Goal: Task Accomplishment & Management: Manage account settings

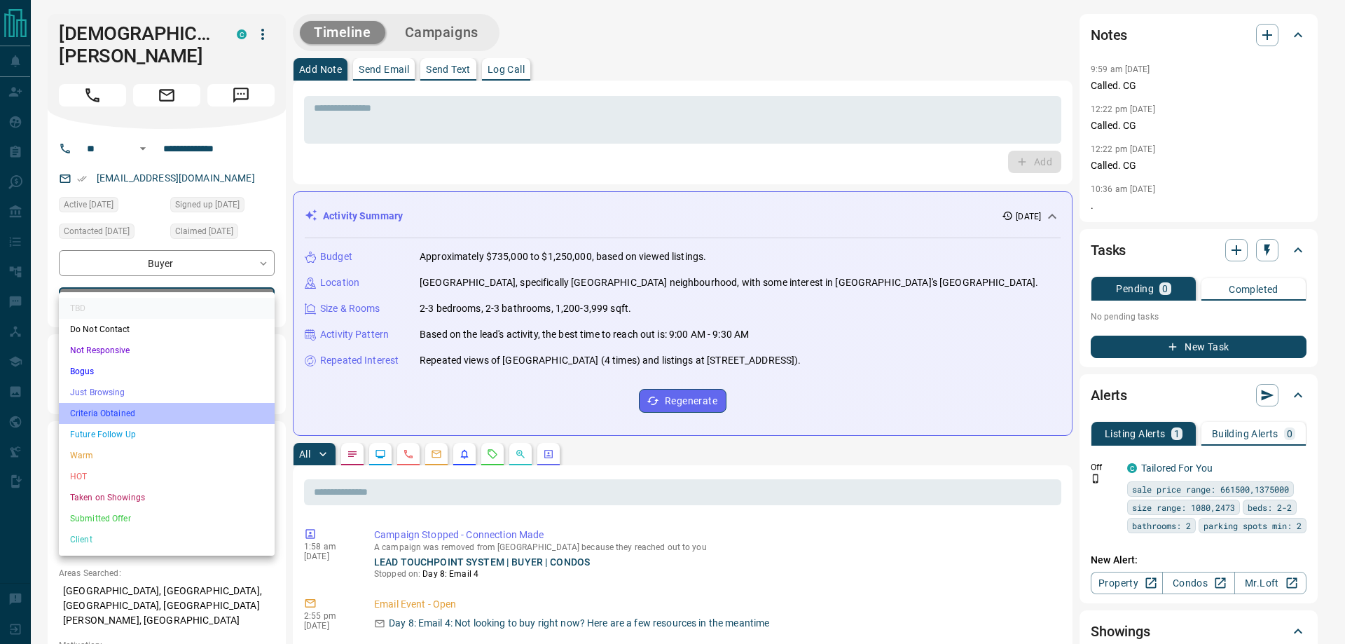
click at [130, 409] on li "Criteria Obtained" at bounding box center [167, 413] width 216 height 21
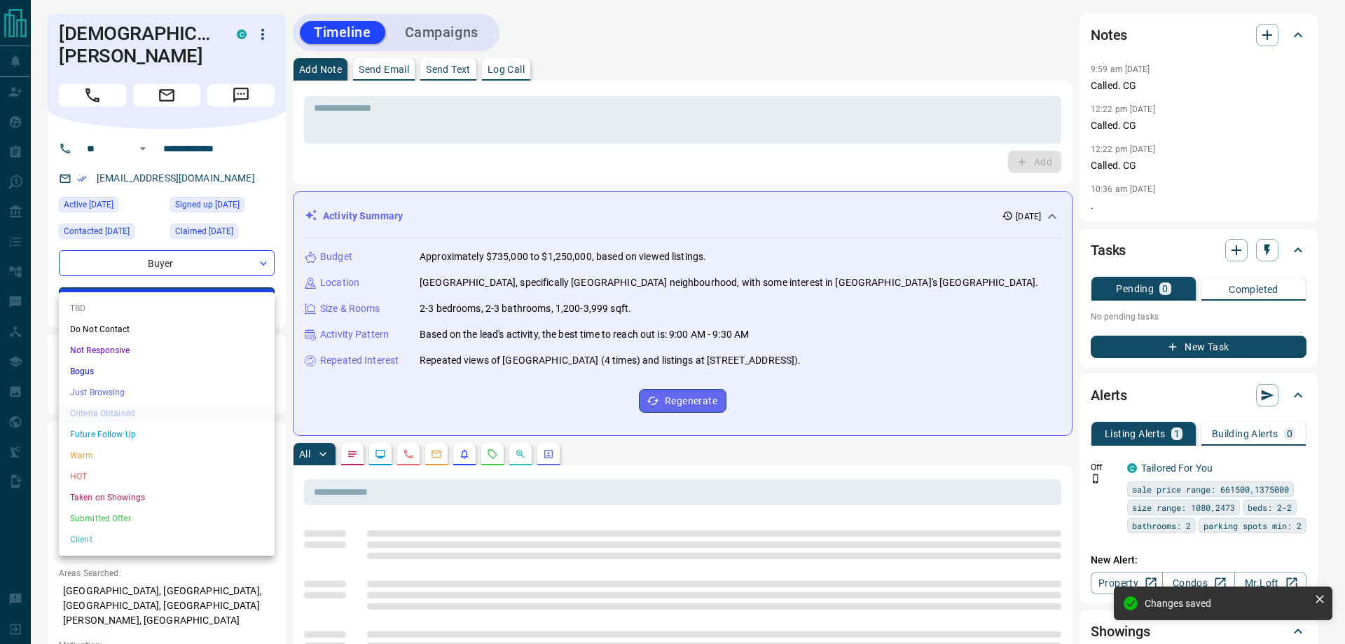
click at [109, 382] on li "Just Browsing" at bounding box center [167, 392] width 216 height 21
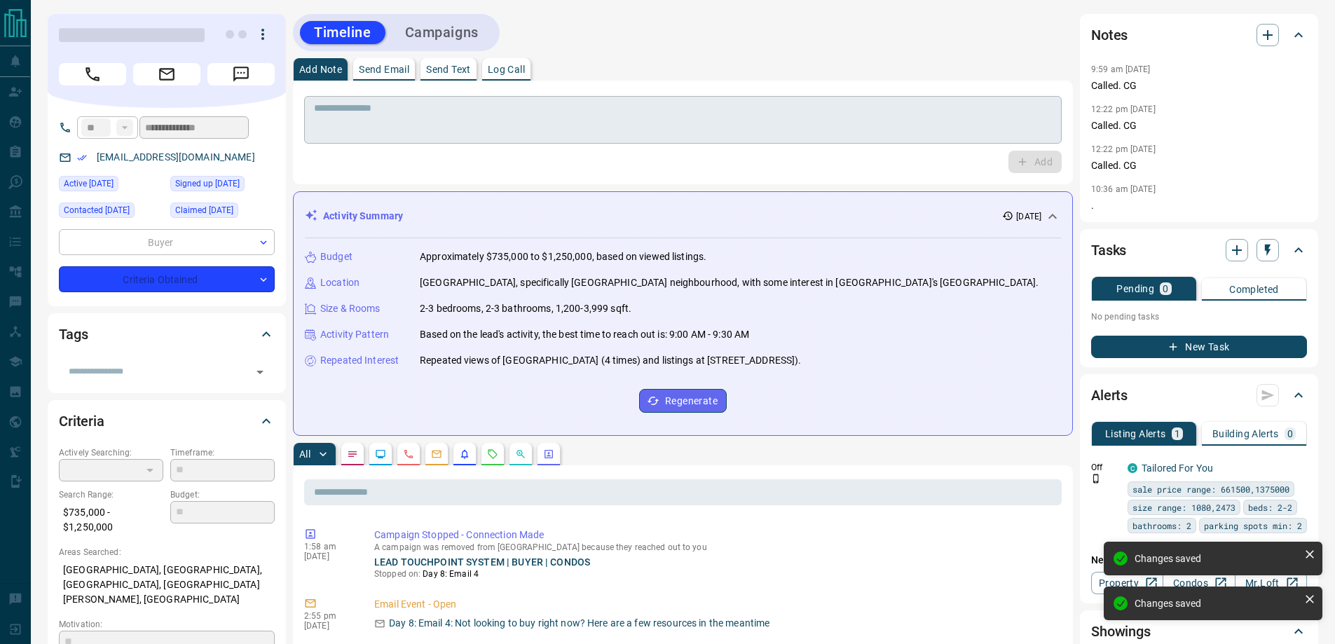
type input "*"
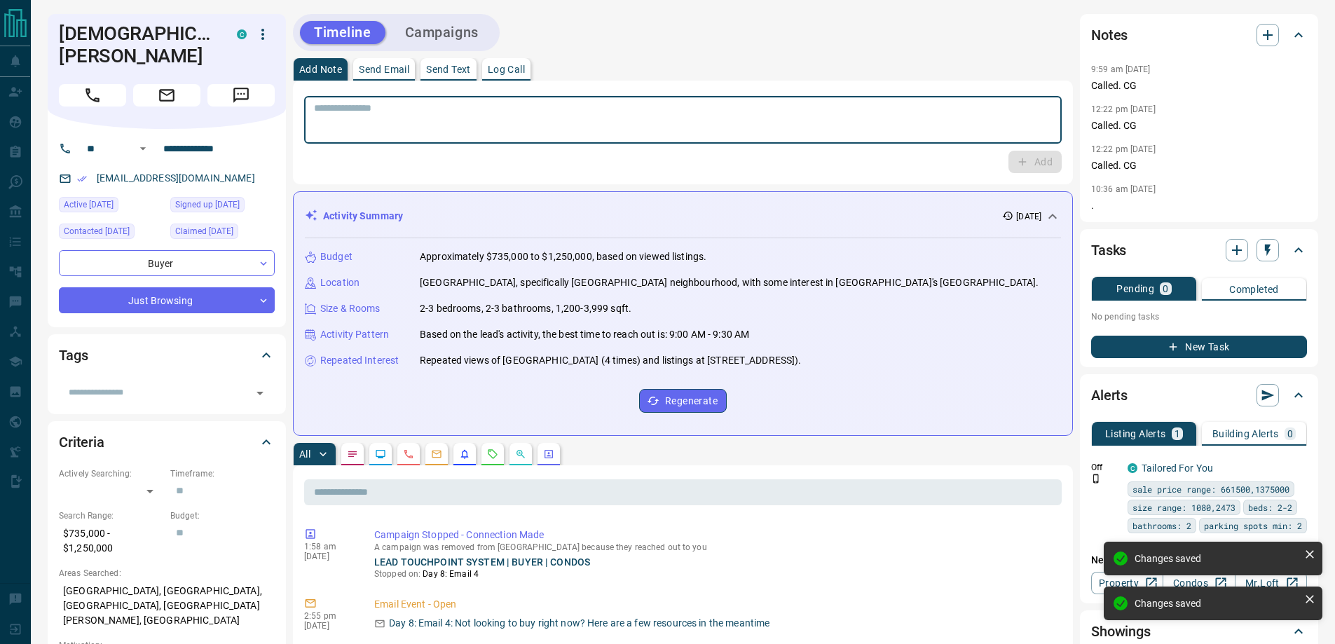
click at [397, 106] on textarea at bounding box center [683, 120] width 738 height 36
type textarea "**********"
click at [1008, 151] on button "Add" at bounding box center [1034, 162] width 53 height 22
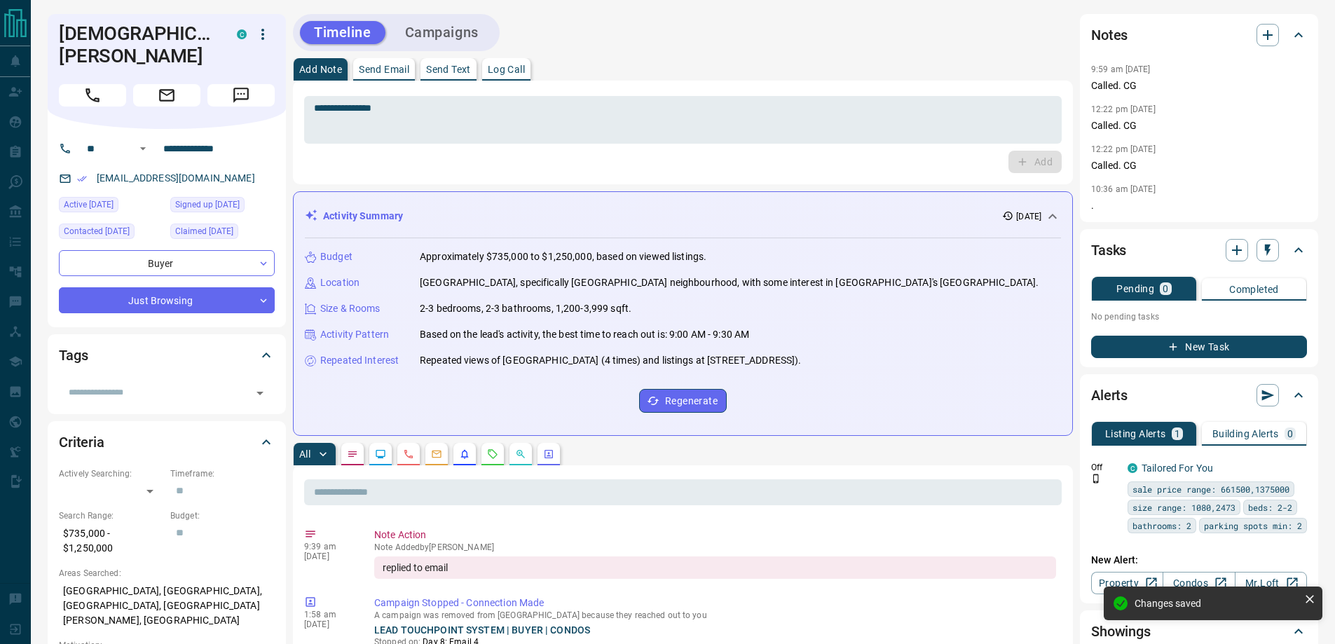
click at [1216, 359] on div "Tasks Pending 0 Completed No pending tasks New Task" at bounding box center [1199, 298] width 238 height 138
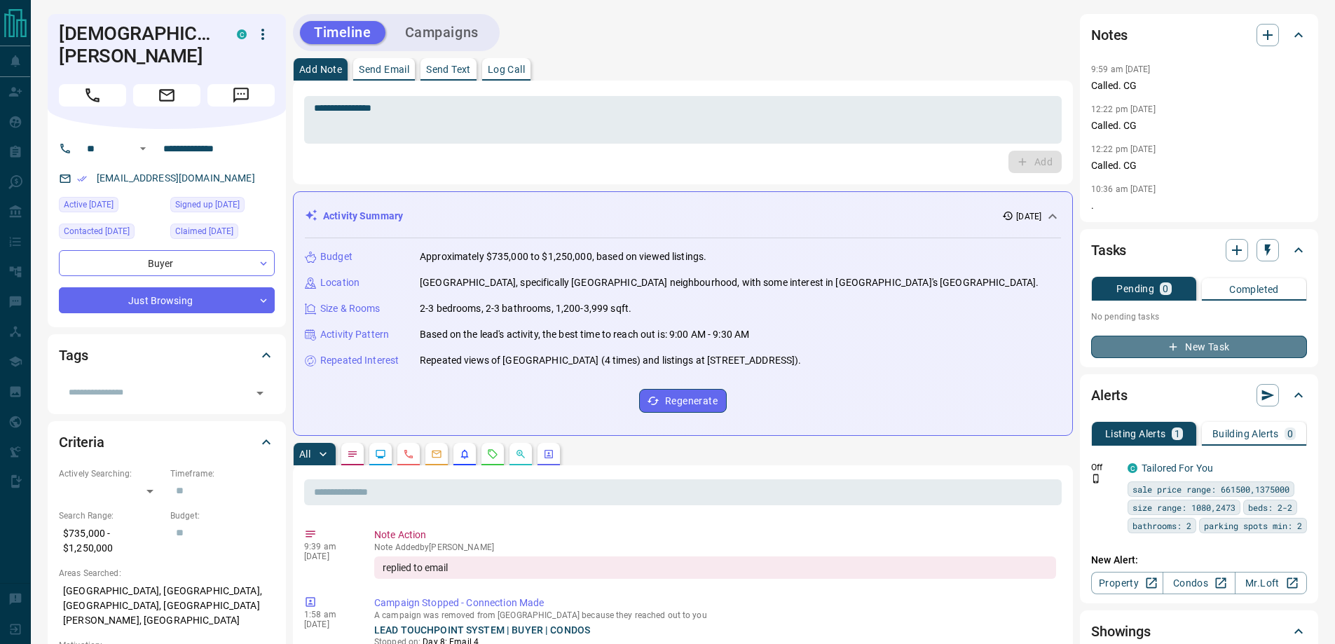
click at [1220, 346] on button "New Task" at bounding box center [1199, 347] width 216 height 22
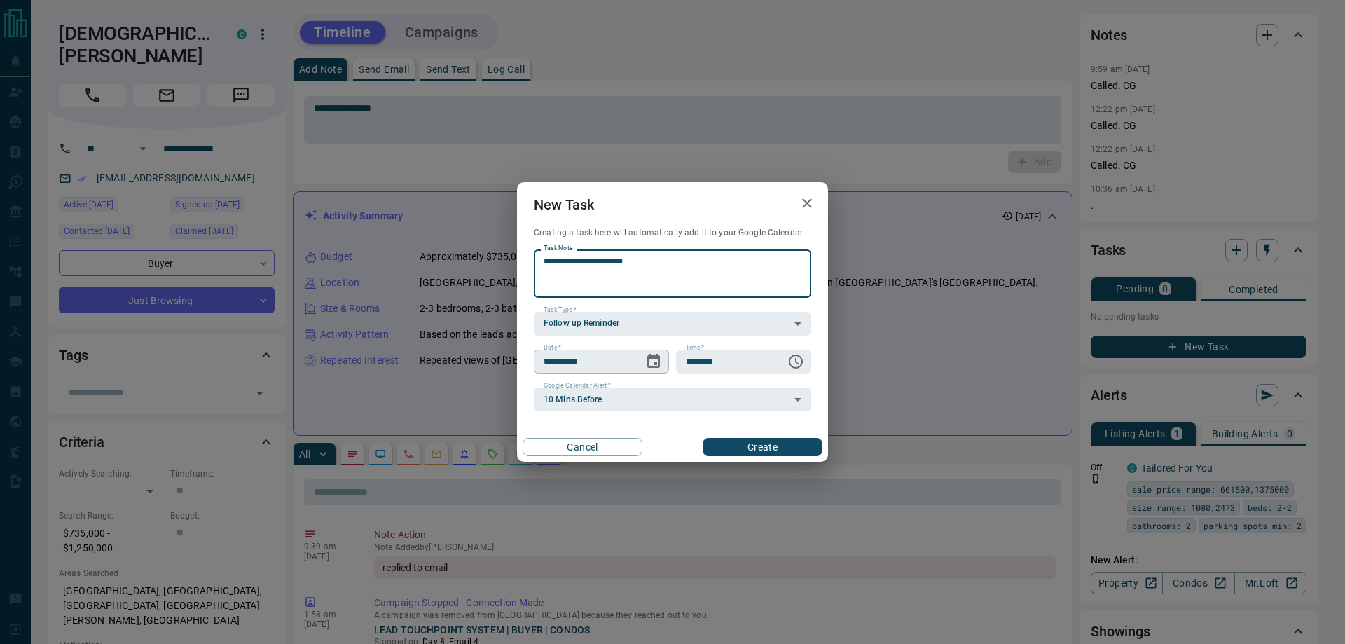
type textarea "**********"
click at [653, 369] on icon "Choose date, selected date is Sep 18, 2025" at bounding box center [653, 361] width 17 height 17
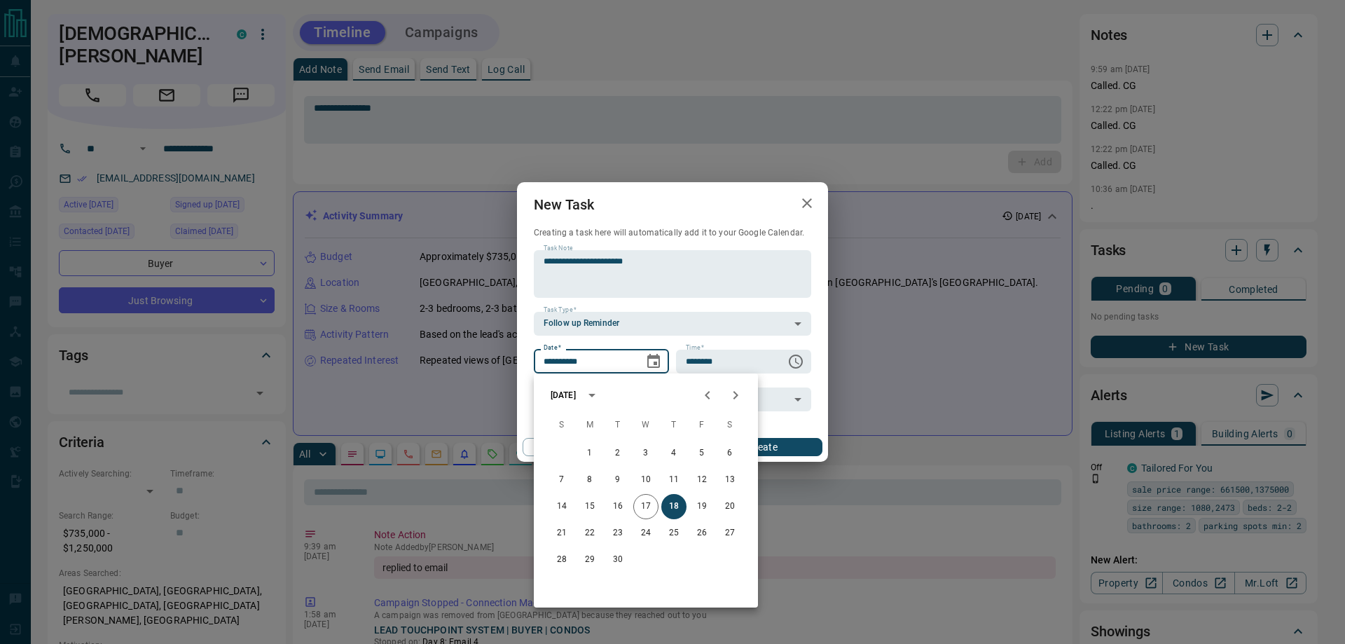
click at [737, 397] on icon "Next month" at bounding box center [735, 395] width 5 height 8
click at [695, 472] on button "7" at bounding box center [701, 479] width 25 height 25
type input "**********"
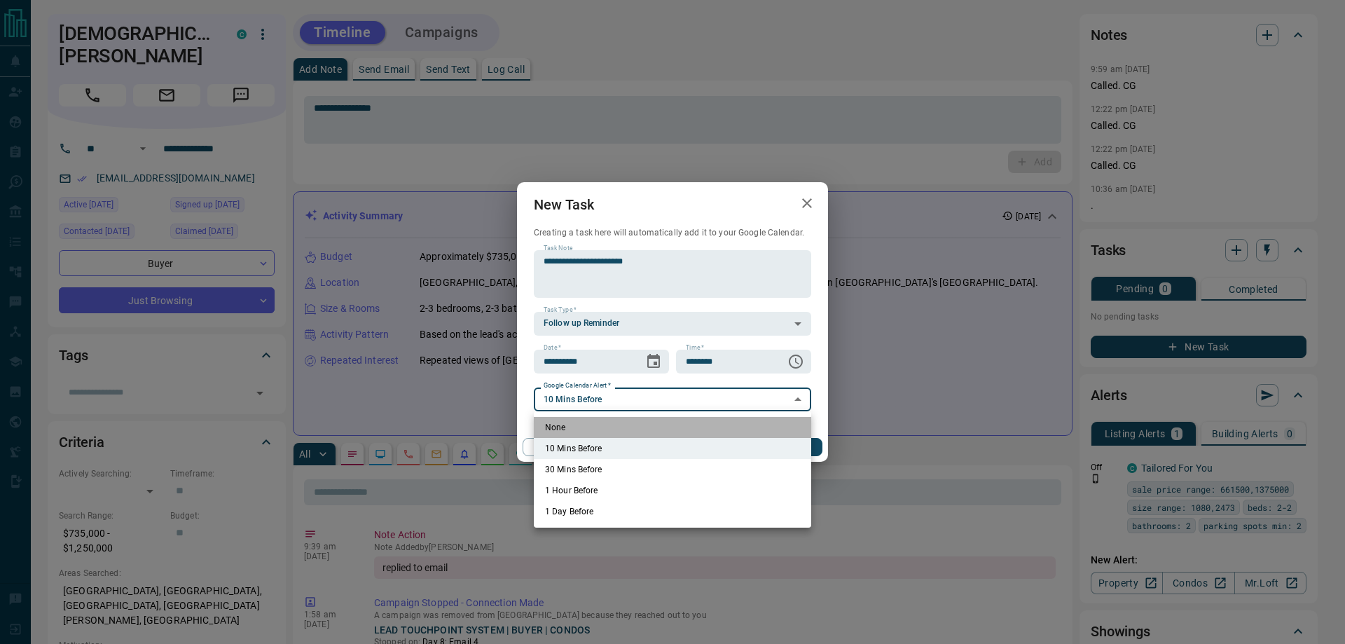
click at [563, 424] on li "None" at bounding box center [672, 427] width 277 height 21
type input "*"
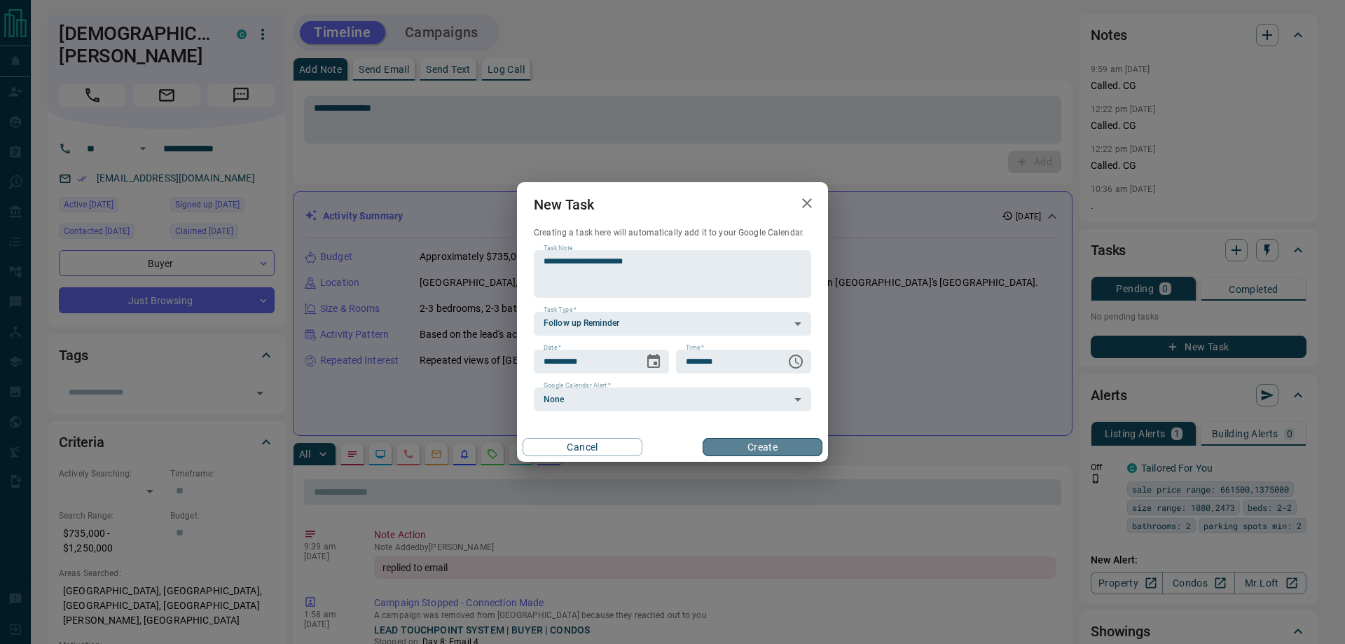
click at [754, 443] on button "Create" at bounding box center [763, 447] width 120 height 18
